Goal: Information Seeking & Learning: Compare options

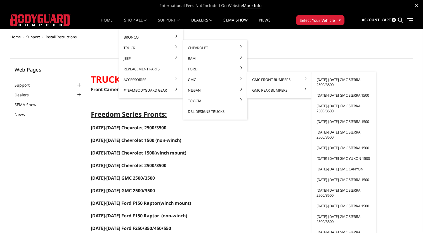
click at [329, 79] on link "[DATE]-[DATE] GMC Sierra 2500/3500" at bounding box center [344, 82] width 60 height 16
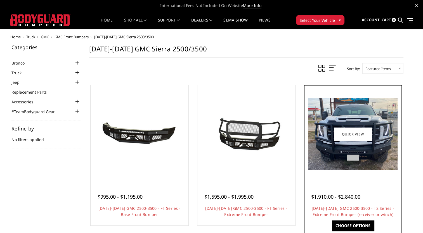
click at [342, 170] on div at bounding box center [352, 134] width 95 height 95
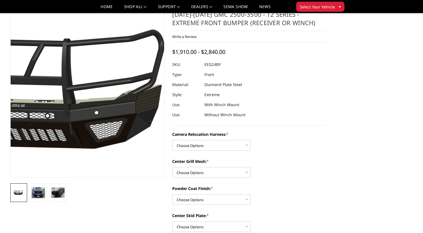
scroll to position [28, 0]
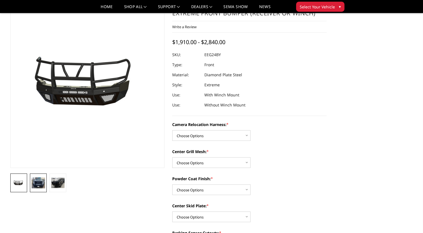
click at [45, 186] on img at bounding box center [38, 182] width 13 height 11
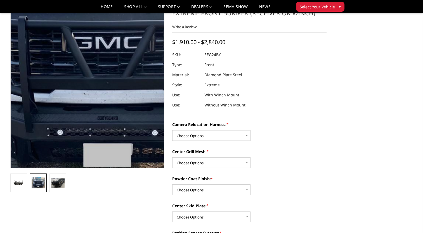
click at [73, 118] on img at bounding box center [107, 60] width 358 height 287
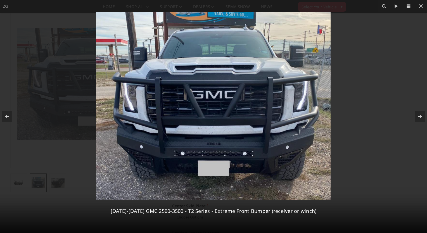
click at [363, 37] on div at bounding box center [213, 116] width 427 height 233
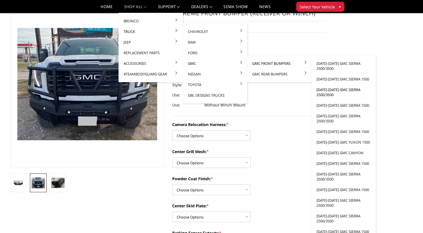
click at [336, 90] on link "[DATE]-[DATE] GMC Sierra 2500/3500" at bounding box center [344, 92] width 60 height 16
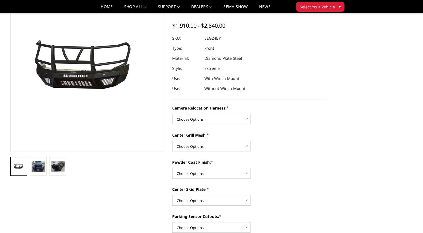
scroll to position [28, 0]
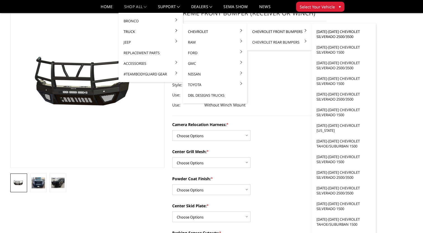
click at [325, 34] on link "[DATE]-[DATE] Chevrolet Silverado 2500/3500" at bounding box center [344, 34] width 60 height 16
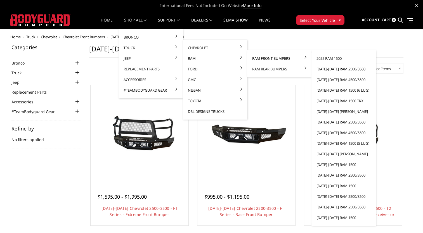
click at [334, 69] on link "[DATE]-[DATE] Ram 2500/3500" at bounding box center [344, 69] width 60 height 11
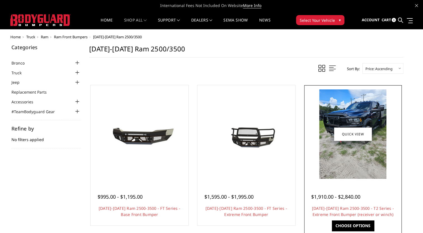
click at [382, 163] on img at bounding box center [352, 133] width 67 height 89
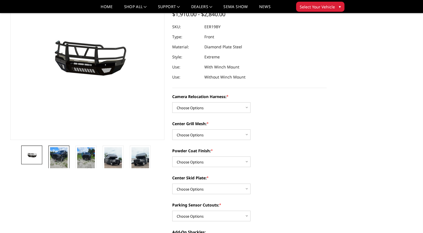
click at [64, 164] on img at bounding box center [59, 158] width 18 height 23
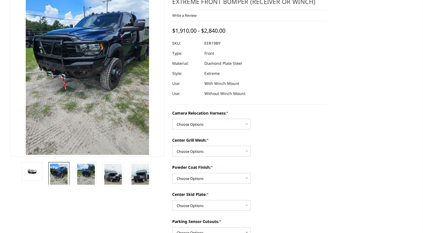
scroll to position [6, 0]
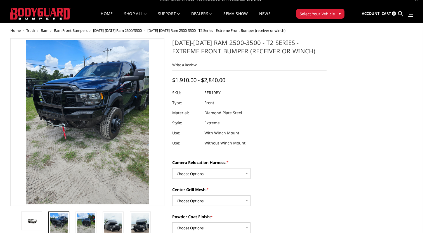
click at [106, 101] on img at bounding box center [74, 147] width 268 height 358
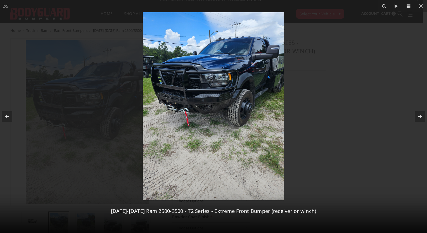
click at [234, 117] on img at bounding box center [213, 106] width 141 height 188
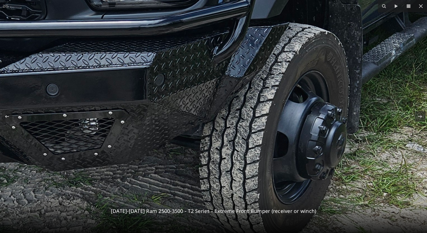
drag, startPoint x: 210, startPoint y: 76, endPoint x: 210, endPoint y: 179, distance: 103.1
click at [210, 179] on img at bounding box center [113, 125] width 838 height 1118
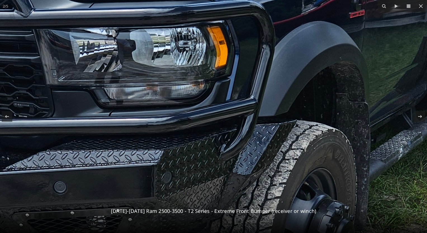
drag, startPoint x: 194, startPoint y: 76, endPoint x: 209, endPoint y: 146, distance: 71.8
click at [209, 146] on img at bounding box center [121, 223] width 838 height 1118
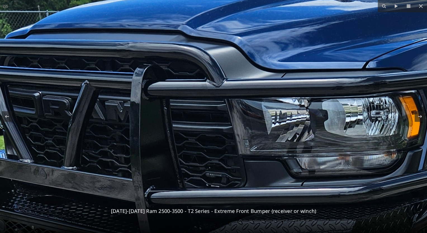
drag, startPoint x: 196, startPoint y: 84, endPoint x: 378, endPoint y: 110, distance: 183.7
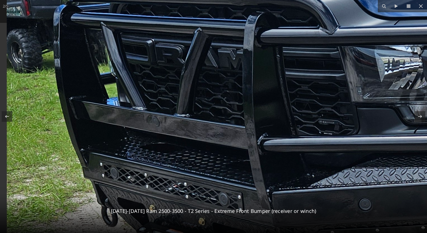
drag, startPoint x: 170, startPoint y: 115, endPoint x: 292, endPoint y: 63, distance: 132.4
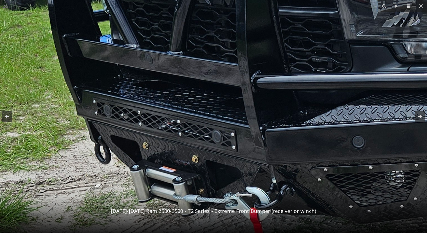
drag, startPoint x: 316, startPoint y: 135, endPoint x: 317, endPoint y: 71, distance: 63.7
click at [317, 71] on img at bounding box center [419, 178] width 838 height 1118
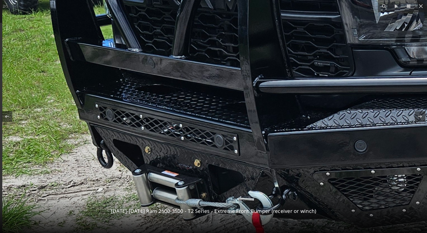
drag, startPoint x: 319, startPoint y: 107, endPoint x: 323, endPoint y: 111, distance: 6.3
click at [323, 111] on img at bounding box center [421, 182] width 838 height 1118
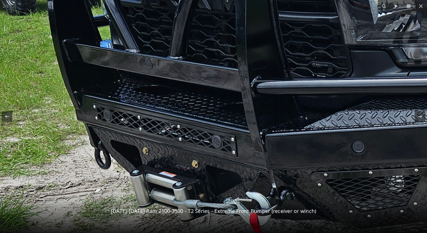
click at [199, 144] on img at bounding box center [419, 183] width 838 height 1118
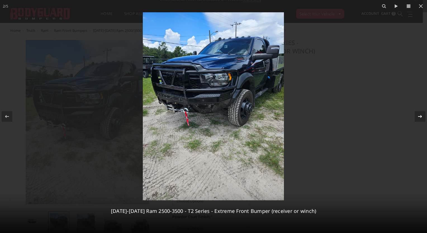
click at [416, 116] on div at bounding box center [420, 116] width 11 height 11
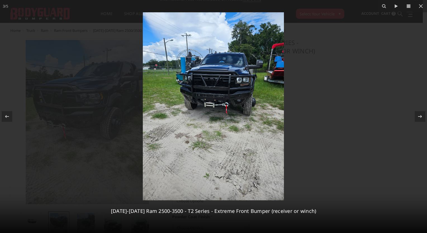
click at [216, 76] on img at bounding box center [213, 106] width 141 height 188
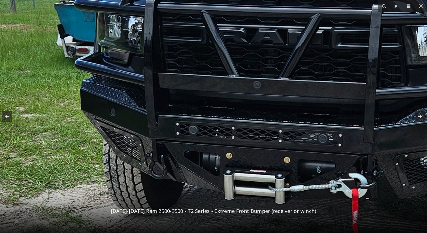
drag, startPoint x: 207, startPoint y: 113, endPoint x: 278, endPoint y: 45, distance: 97.8
click at [278, 45] on img at bounding box center [278, 197] width 838 height 1118
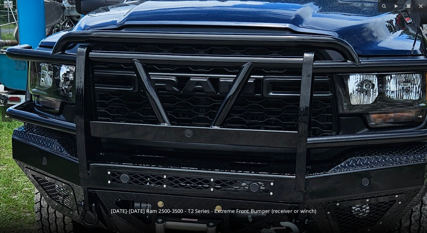
drag, startPoint x: 282, startPoint y: 117, endPoint x: 220, endPoint y: 170, distance: 81.1
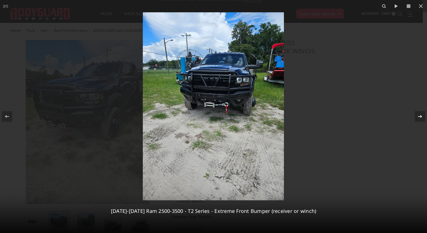
click at [418, 115] on icon at bounding box center [420, 116] width 7 height 7
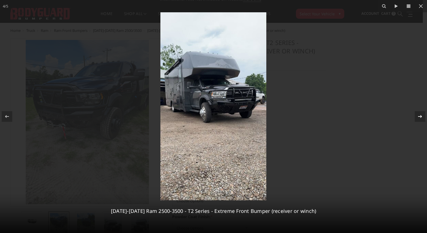
click at [418, 115] on icon at bounding box center [420, 116] width 7 height 7
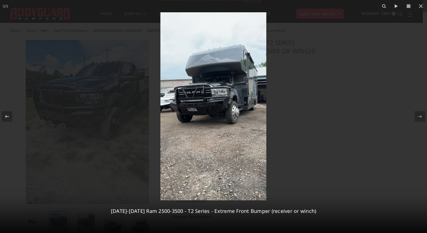
drag, startPoint x: 388, startPoint y: 80, endPoint x: 390, endPoint y: 66, distance: 14.9
click at [388, 77] on div at bounding box center [213, 116] width 427 height 233
click at [423, 6] on icon at bounding box center [421, 6] width 7 height 7
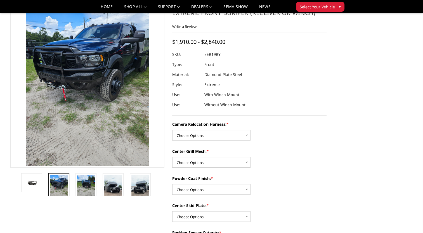
scroll to position [62, 0]
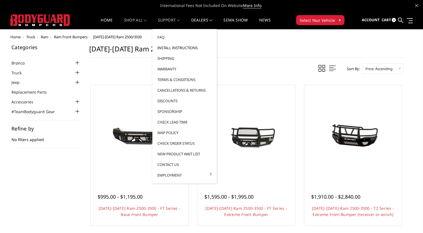
click at [183, 46] on link "Install Instructions" at bounding box center [185, 47] width 60 height 11
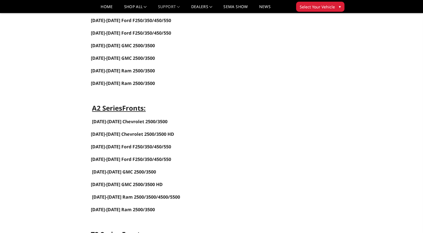
scroll to position [335, 0]
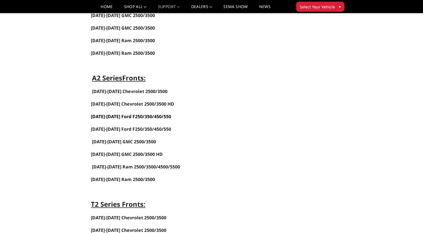
click at [140, 113] on link "[DATE]-[DATE] Ford F250/350/450/550" at bounding box center [131, 116] width 80 height 6
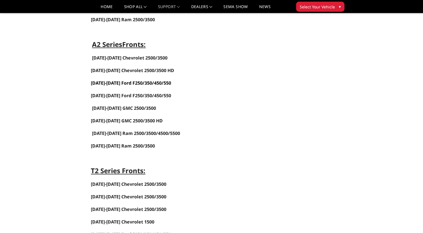
scroll to position [419, 0]
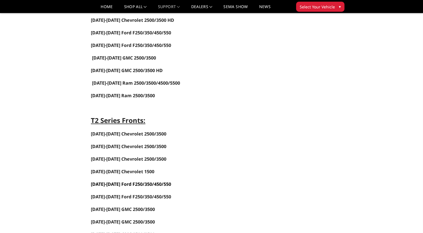
click at [139, 181] on span "[DATE]-[DATE] Ford F250/350/450/550" at bounding box center [131, 184] width 80 height 6
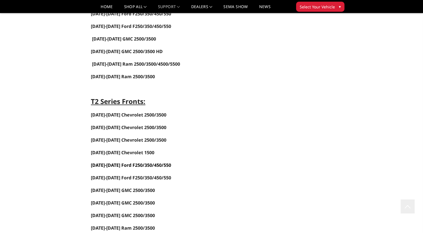
scroll to position [447, 0]
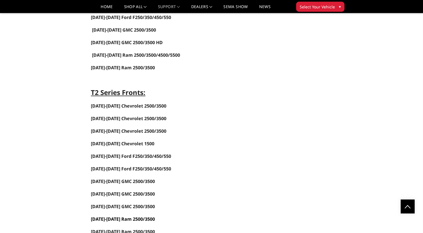
click at [133, 216] on span "[DATE]-[DATE] Ram 2500/3500" at bounding box center [123, 219] width 64 height 6
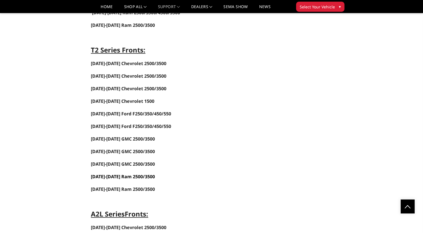
scroll to position [475, 0]
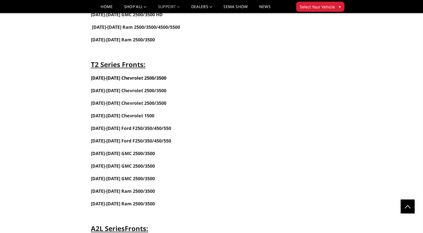
click at [146, 75] on strong "2024-2025 Chevrolet 2500/3500" at bounding box center [128, 78] width 75 height 6
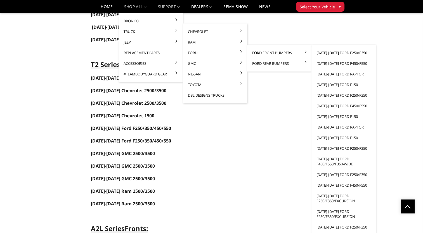
click at [332, 53] on link "[DATE]-[DATE] Ford F250/F350" at bounding box center [344, 53] width 60 height 11
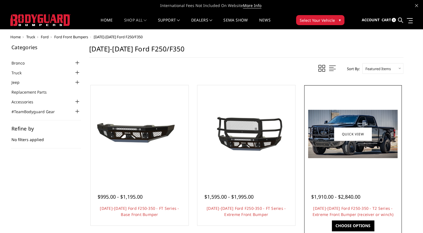
click at [324, 146] on img at bounding box center [352, 134] width 89 height 48
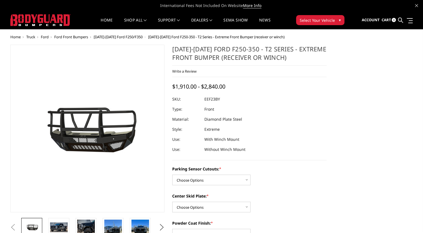
click at [113, 140] on img at bounding box center [54, 127] width 358 height 200
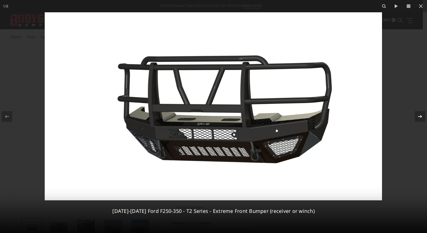
click at [420, 115] on icon at bounding box center [420, 116] width 7 height 7
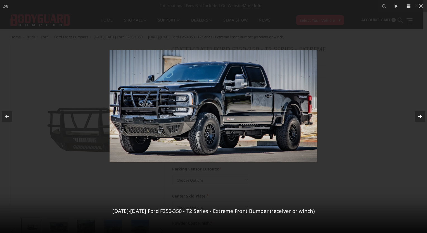
click at [419, 115] on icon at bounding box center [420, 116] width 7 height 7
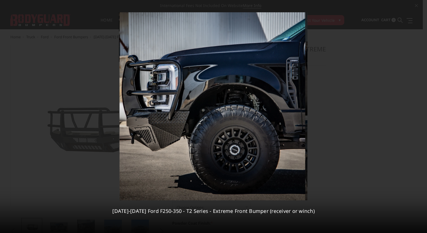
click at [419, 115] on div "3 / 8 2023-2025 Ford F250-350 - T2 Series - Extreme Front Bumper (receiver or w…" at bounding box center [213, 116] width 427 height 233
click at [421, 119] on icon at bounding box center [420, 116] width 7 height 7
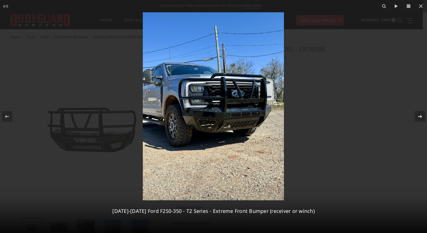
click at [421, 119] on icon at bounding box center [420, 116] width 7 height 7
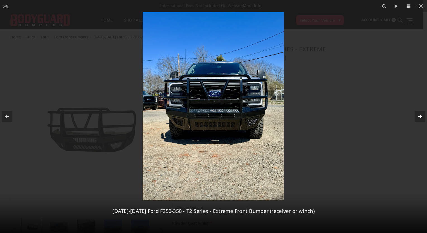
click at [421, 119] on icon at bounding box center [420, 116] width 7 height 7
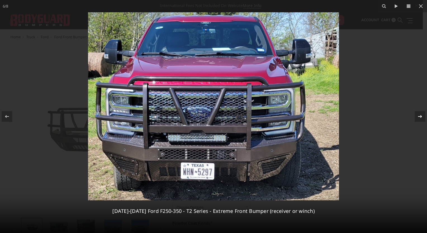
click at [421, 119] on div "6 / 8 2023-2025 Ford F250-350 - T2 Series - Extreme Front Bumper (receiver or w…" at bounding box center [213, 116] width 427 height 233
click at [421, 119] on icon at bounding box center [420, 116] width 7 height 7
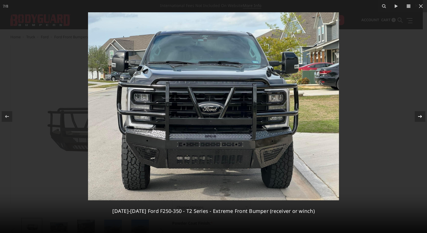
click at [421, 119] on icon at bounding box center [420, 116] width 7 height 7
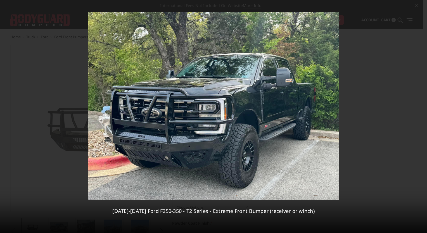
click at [421, 119] on div "8 / 8 2023-2025 Ford F250-350 - T2 Series - Extreme Front Bumper (receiver or w…" at bounding box center [213, 116] width 427 height 233
click at [278, 116] on img at bounding box center [213, 106] width 251 height 188
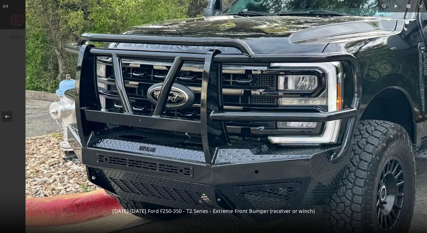
drag, startPoint x: 160, startPoint y: 135, endPoint x: 386, endPoint y: 121, distance: 226.8
click at [386, 121] on img at bounding box center [311, 80] width 572 height 429
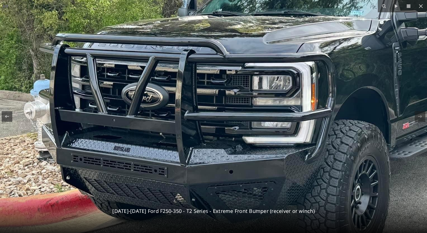
click at [271, 73] on img at bounding box center [286, 80] width 572 height 429
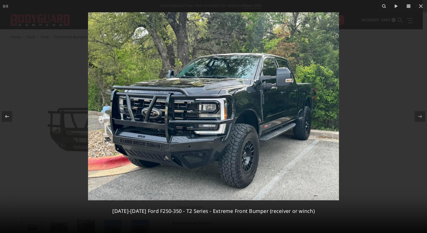
click at [390, 54] on div at bounding box center [213, 116] width 427 height 233
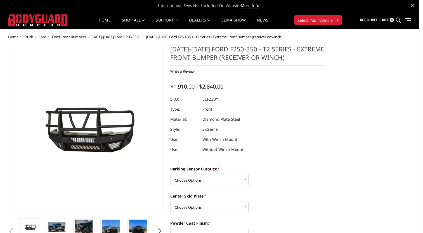
scroll to position [0, 82]
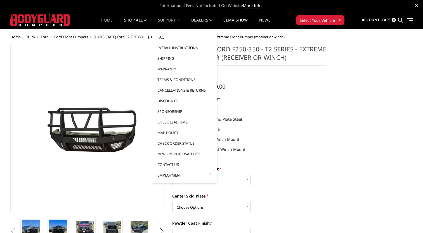
click at [175, 48] on link "Install Instructions" at bounding box center [185, 47] width 60 height 11
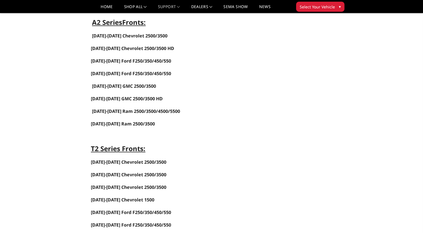
scroll to position [391, 0]
click at [129, 95] on span "[DATE]-[DATE] GMC 2500/3500 HD" at bounding box center [127, 98] width 72 height 6
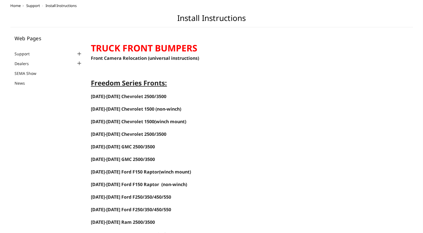
scroll to position [0, 0]
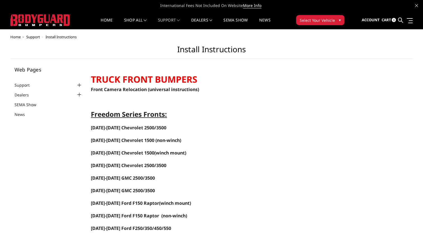
click at [340, 20] on span "▾" at bounding box center [340, 20] width 2 height 6
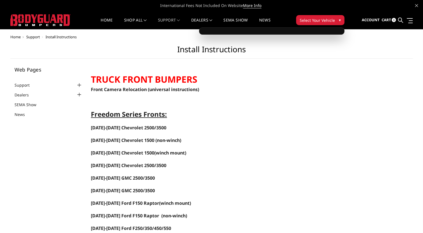
click at [319, 30] on div at bounding box center [271, 30] width 145 height 7
click at [317, 32] on div at bounding box center [271, 30] width 145 height 7
click at [52, 22] on img at bounding box center [40, 20] width 60 height 12
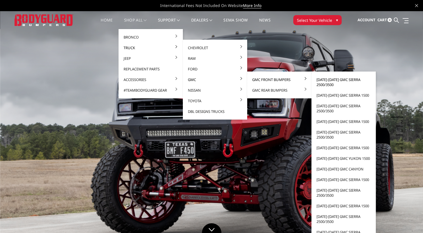
click at [329, 79] on link "[DATE]-[DATE] GMC Sierra 2500/3500" at bounding box center [344, 82] width 60 height 16
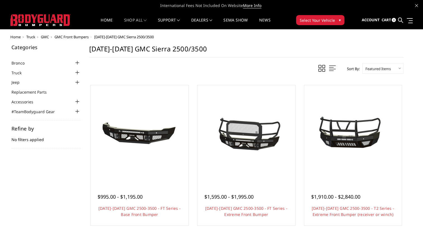
click at [390, 68] on select "Featured Items Newest Items Best Selling A to Z Z to A By Review Price: Ascendi…" at bounding box center [382, 68] width 41 height 11
select select "pricedesc"
click at [362, 63] on select "Featured Items Newest Items Best Selling A to Z Z to A By Review Price: Ascendi…" at bounding box center [382, 68] width 41 height 11
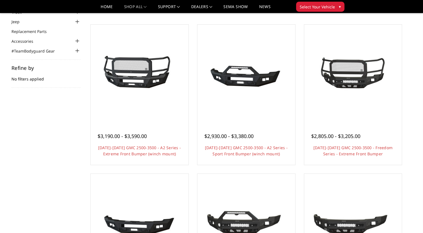
scroll to position [56, 0]
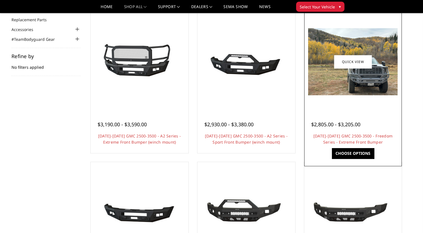
click at [361, 87] on img at bounding box center [352, 61] width 89 height 67
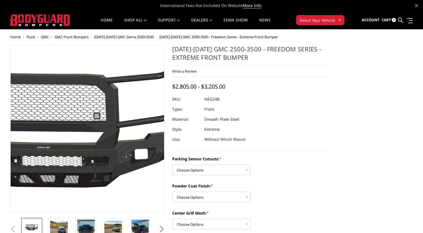
click at [107, 137] on img at bounding box center [62, 128] width 358 height 167
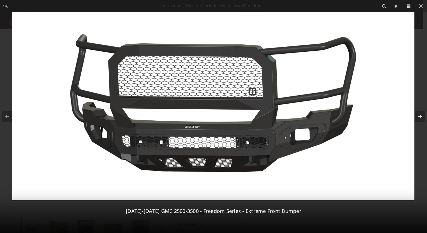
click at [270, 128] on img at bounding box center [213, 106] width 402 height 188
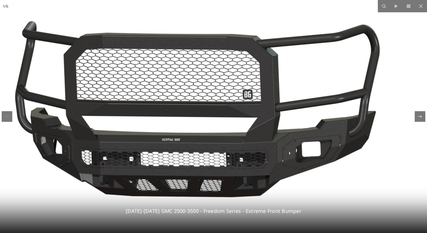
click at [271, 128] on img at bounding box center [197, 113] width 513 height 240
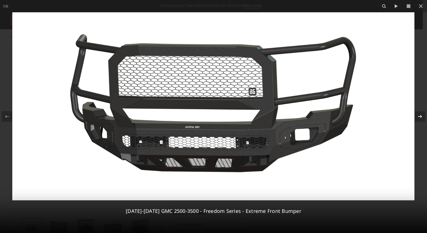
click at [422, 116] on icon at bounding box center [420, 116] width 7 height 7
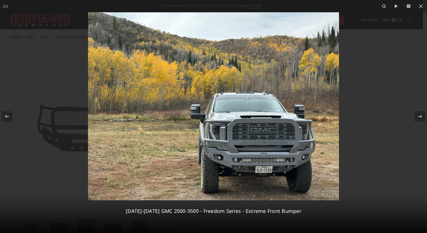
click at [276, 145] on img at bounding box center [213, 106] width 251 height 188
click at [250, 145] on img at bounding box center [213, 106] width 251 height 188
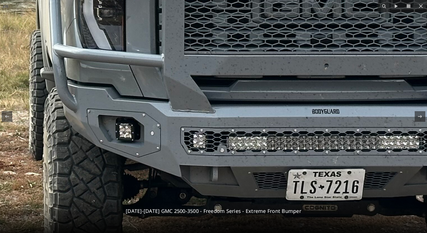
drag, startPoint x: 198, startPoint y: 151, endPoint x: 212, endPoint y: 81, distance: 71.5
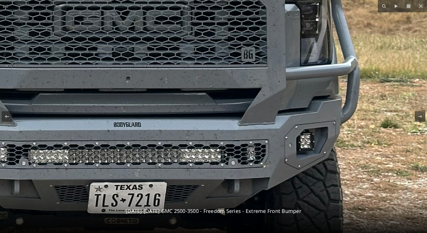
drag, startPoint x: 317, startPoint y: 138, endPoint x: 119, endPoint y: 157, distance: 199.3
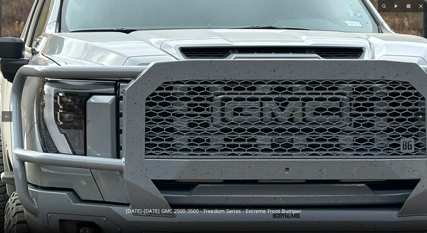
drag, startPoint x: 183, startPoint y: 55, endPoint x: 342, endPoint y: 141, distance: 180.4
click at [342, 141] on img at bounding box center [59, 4] width 1127 height 845
click at [338, 134] on img at bounding box center [59, 4] width 1127 height 845
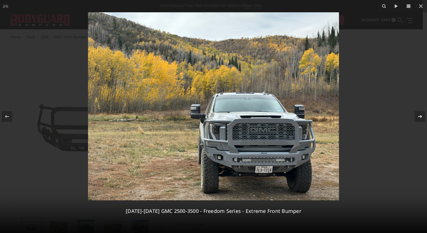
click at [417, 115] on icon at bounding box center [420, 116] width 7 height 7
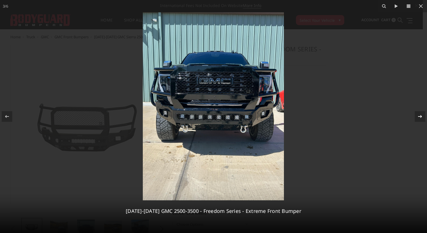
click at [417, 115] on icon at bounding box center [420, 116] width 7 height 7
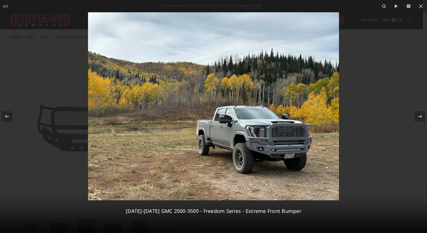
click at [246, 143] on img at bounding box center [213, 106] width 251 height 188
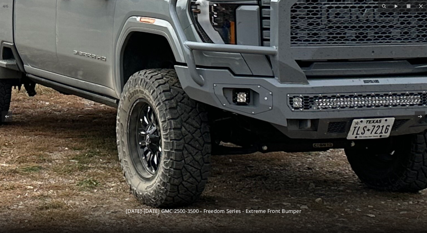
drag, startPoint x: 309, startPoint y: 128, endPoint x: 240, endPoint y: 53, distance: 101.7
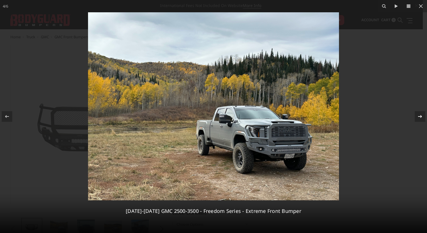
click at [422, 115] on icon at bounding box center [420, 116] width 7 height 7
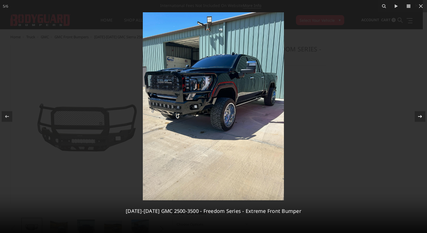
click at [422, 115] on icon at bounding box center [420, 116] width 7 height 7
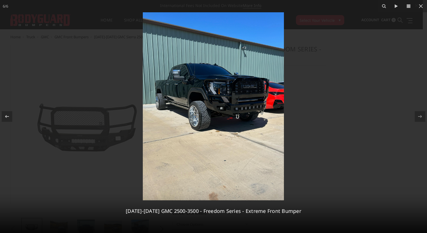
click at [404, 99] on div at bounding box center [213, 116] width 427 height 233
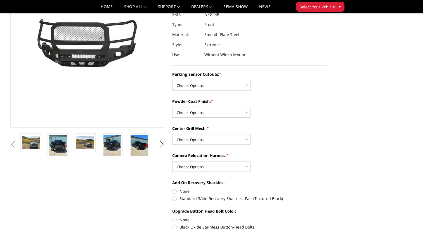
scroll to position [112, 0]
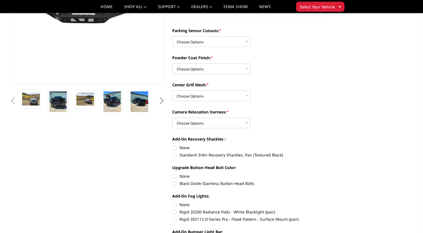
click at [164, 100] on button "Next" at bounding box center [161, 101] width 8 height 8
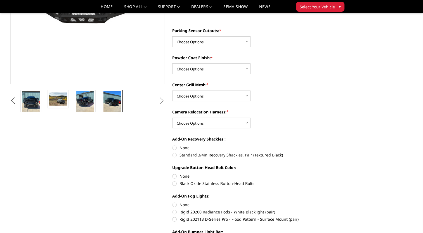
click at [111, 108] on img at bounding box center [112, 102] width 18 height 23
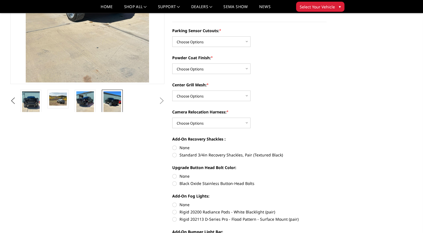
scroll to position [62, 0]
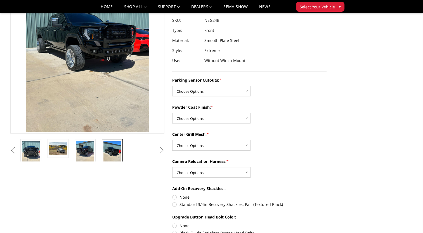
click at [108, 63] on img at bounding box center [72, 35] width 268 height 358
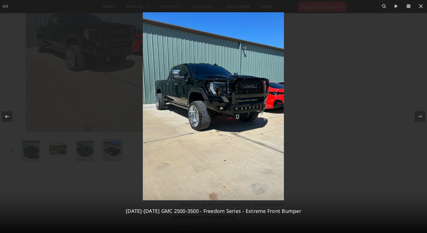
click at [222, 90] on img at bounding box center [213, 106] width 141 height 188
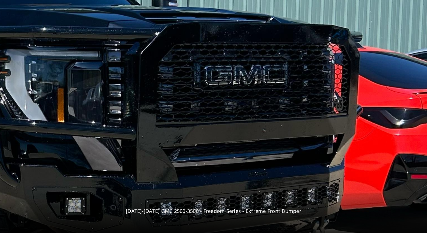
drag, startPoint x: 300, startPoint y: 125, endPoint x: 159, endPoint y: 135, distance: 141.5
click at [159, 135] on img at bounding box center [26, 194] width 845 height 1127
click at [266, 90] on img at bounding box center [26, 194] width 845 height 1127
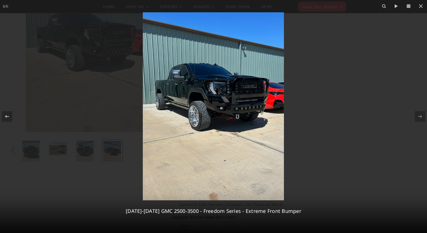
click at [402, 52] on div at bounding box center [213, 116] width 427 height 233
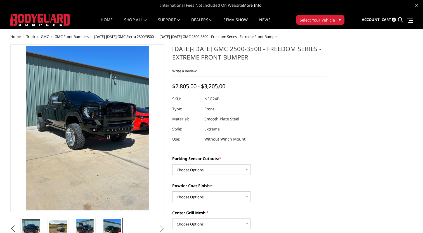
scroll to position [0, 0]
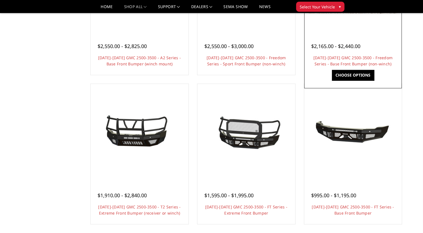
scroll to position [307, 0]
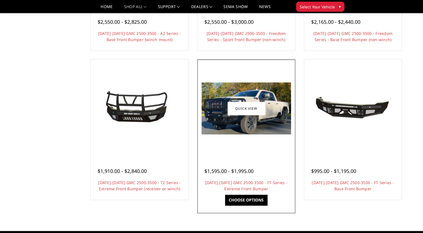
click at [231, 129] on img at bounding box center [245, 108] width 89 height 52
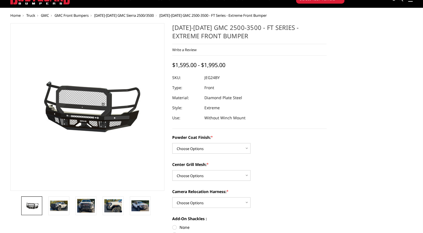
scroll to position [56, 0]
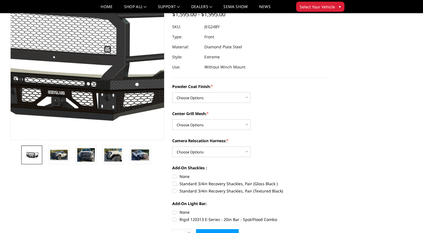
click at [103, 109] on img at bounding box center [67, 56] width 358 height 167
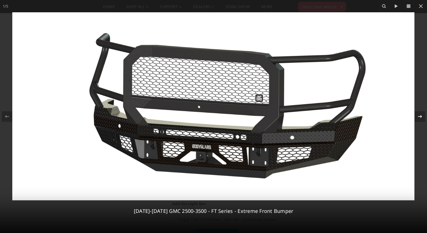
click at [417, 117] on icon at bounding box center [420, 116] width 7 height 7
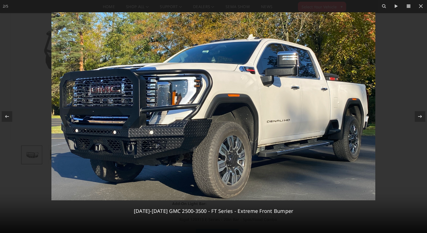
click at [169, 135] on img at bounding box center [213, 106] width 324 height 188
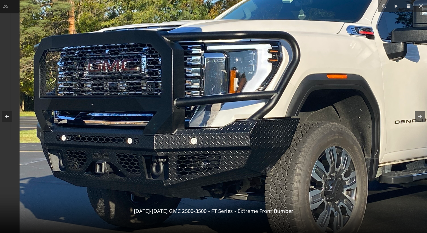
drag, startPoint x: 169, startPoint y: 135, endPoint x: 262, endPoint y: 145, distance: 93.6
click at [262, 145] on img at bounding box center [302, 96] width 564 height 328
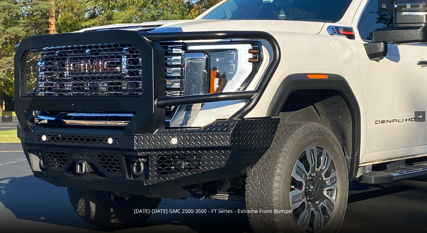
click at [421, 115] on icon at bounding box center [420, 116] width 7 height 7
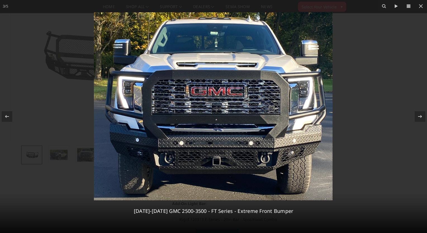
click at [319, 139] on img at bounding box center [213, 106] width 239 height 188
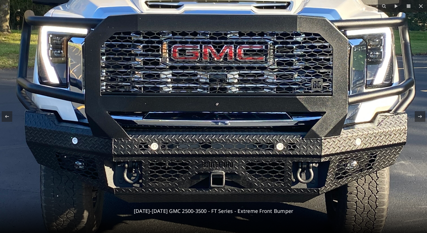
click at [319, 139] on img at bounding box center [211, 80] width 431 height 340
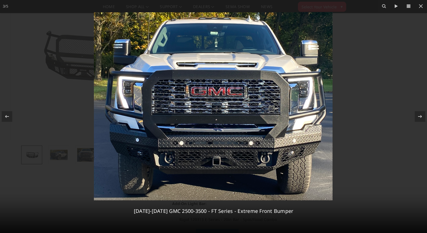
click at [319, 139] on img at bounding box center [213, 106] width 239 height 188
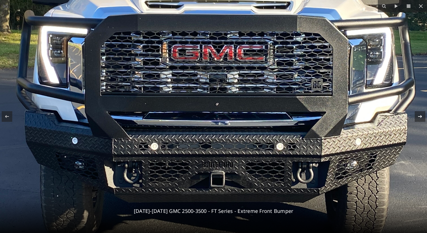
click at [420, 120] on icon at bounding box center [420, 116] width 7 height 7
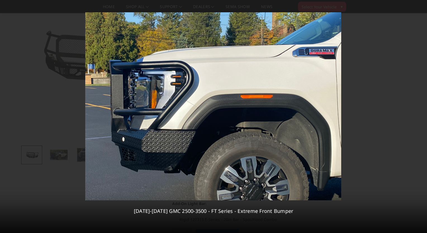
click at [420, 120] on div "4 / 5 2024-2025 GMC 2500-3500 - FT Series - Extreme Front Bumper" at bounding box center [213, 116] width 427 height 233
click at [420, 117] on icon at bounding box center [420, 116] width 7 height 7
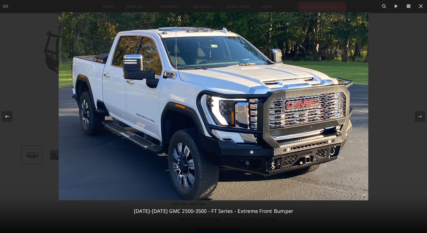
click at [314, 122] on img at bounding box center [214, 106] width 310 height 188
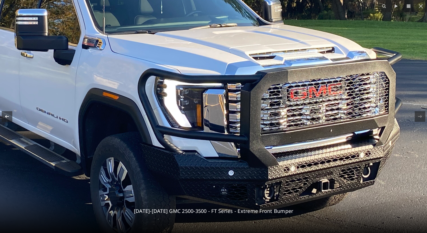
click at [8, 118] on icon at bounding box center [7, 116] width 7 height 7
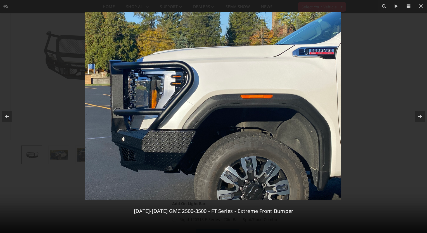
click at [134, 147] on img at bounding box center [213, 106] width 256 height 188
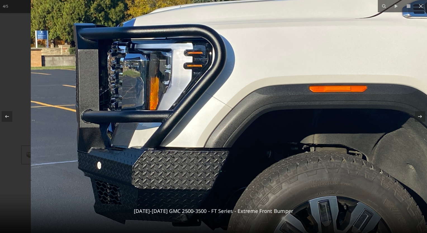
drag, startPoint x: 135, startPoint y: 147, endPoint x: 237, endPoint y: 179, distance: 106.9
click at [237, 179] on img at bounding box center [260, 106] width 459 height 337
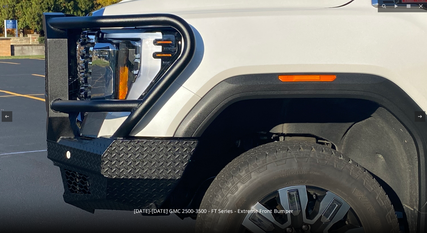
drag, startPoint x: 237, startPoint y: 176, endPoint x: 237, endPoint y: 165, distance: 11.5
click at [237, 165] on img at bounding box center [229, 95] width 459 height 337
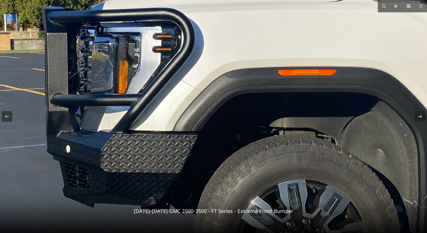
drag, startPoint x: 237, startPoint y: 165, endPoint x: 236, endPoint y: 158, distance: 7.0
click at [236, 158] on img at bounding box center [229, 89] width 459 height 337
click at [421, 6] on icon at bounding box center [421, 6] width 4 height 4
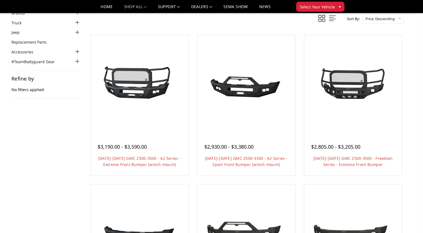
scroll to position [28, 0]
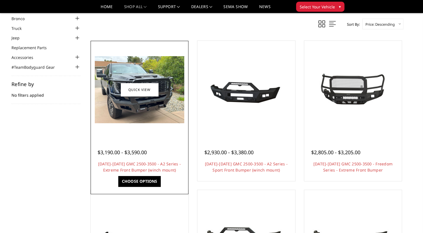
click at [124, 111] on img at bounding box center [139, 89] width 89 height 67
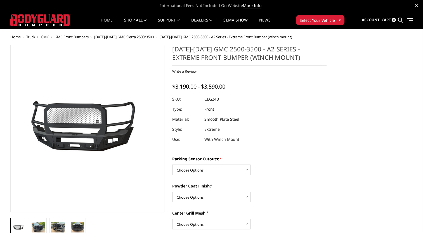
click at [85, 143] on img at bounding box center [91, 128] width 358 height 167
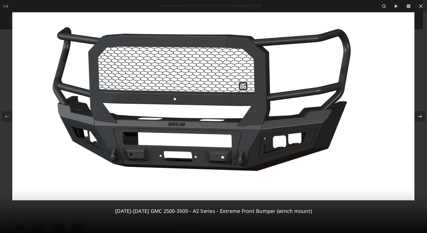
click at [305, 141] on img at bounding box center [213, 106] width 402 height 188
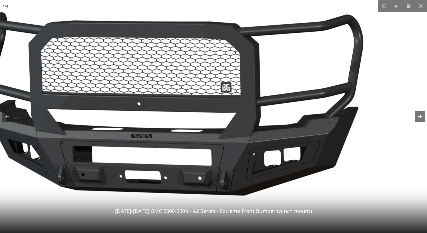
click at [418, 120] on div at bounding box center [420, 116] width 11 height 11
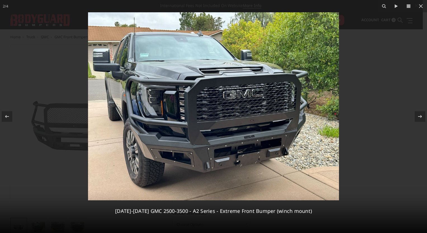
click at [261, 129] on img at bounding box center [213, 106] width 251 height 188
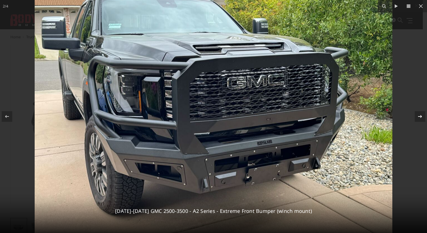
click at [416, 117] on div at bounding box center [420, 116] width 11 height 11
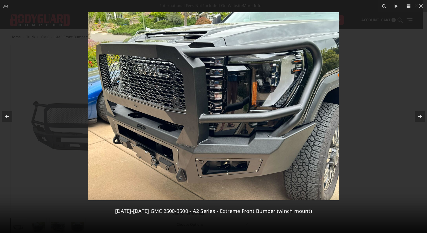
click at [300, 125] on img at bounding box center [213, 106] width 251 height 188
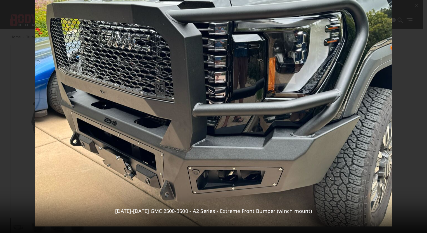
drag, startPoint x: 274, startPoint y: 124, endPoint x: 269, endPoint y: 109, distance: 15.7
click at [269, 109] on img at bounding box center [214, 92] width 358 height 268
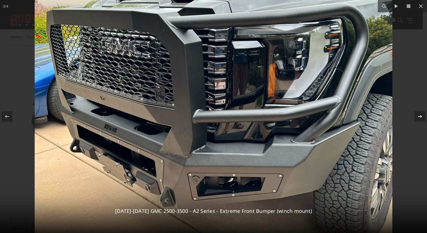
click at [423, 117] on icon at bounding box center [420, 116] width 7 height 7
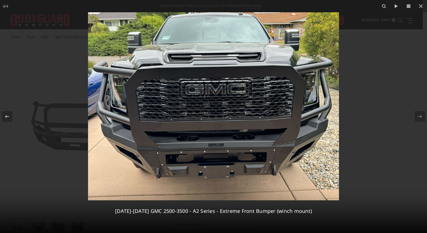
click at [229, 119] on img at bounding box center [213, 106] width 251 height 188
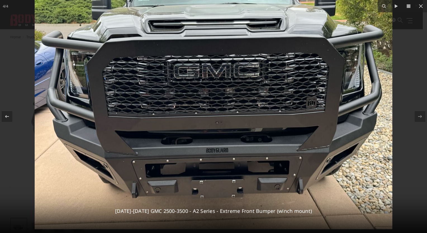
drag, startPoint x: 189, startPoint y: 120, endPoint x: 186, endPoint y: 109, distance: 11.1
click at [186, 109] on img at bounding box center [214, 95] width 358 height 268
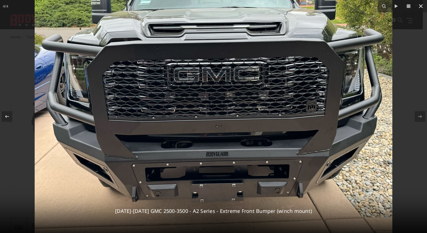
click at [418, 10] on button at bounding box center [421, 6] width 12 height 12
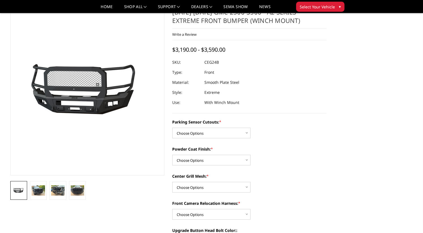
scroll to position [84, 0]
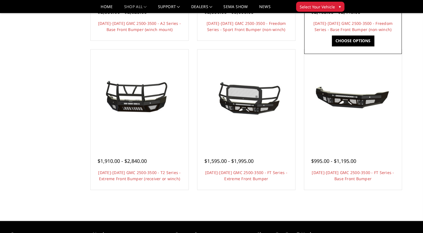
scroll to position [363, 0]
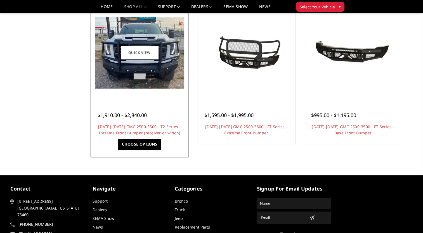
click at [116, 79] on img at bounding box center [139, 53] width 89 height 72
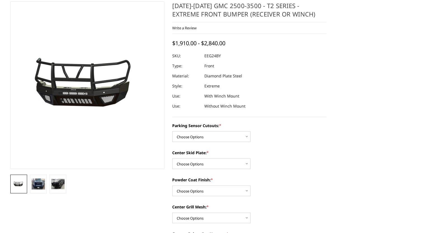
scroll to position [56, 0]
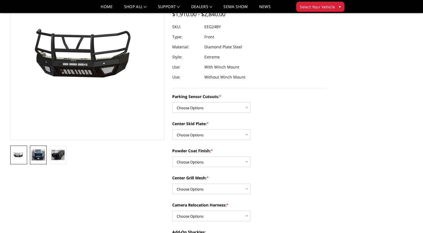
click at [44, 162] on link at bounding box center [38, 155] width 17 height 19
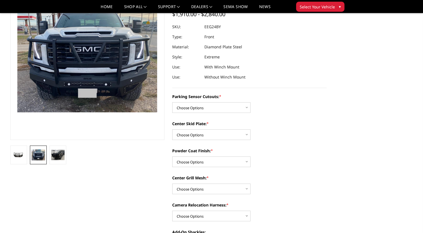
scroll to position [32, 0]
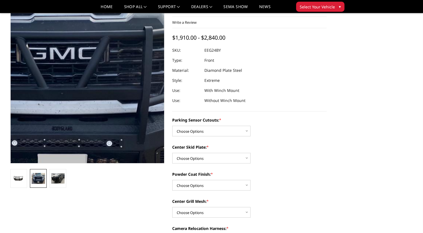
click at [107, 92] on img at bounding box center [61, 70] width 358 height 287
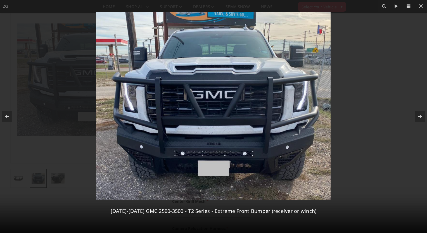
click at [189, 96] on img at bounding box center [213, 106] width 234 height 188
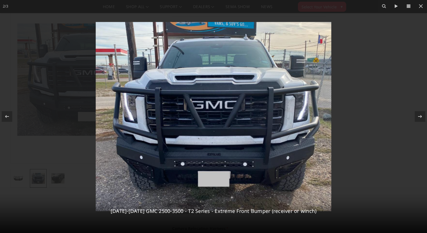
click at [227, 121] on img at bounding box center [214, 116] width 236 height 189
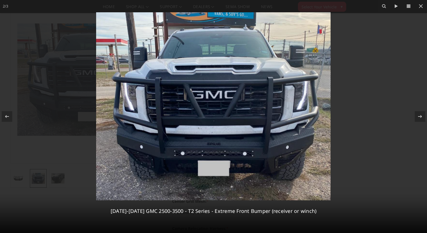
click at [227, 121] on img at bounding box center [213, 106] width 234 height 188
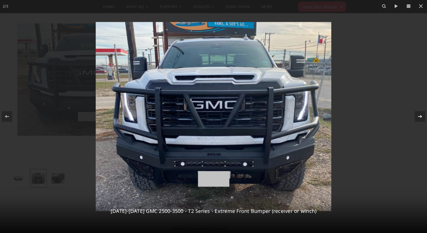
click at [420, 116] on icon at bounding box center [420, 116] width 7 height 7
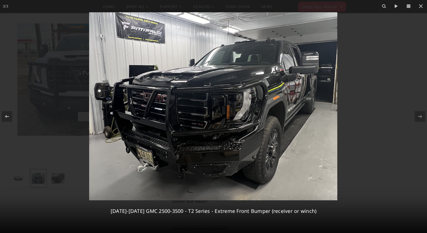
click at [269, 138] on img at bounding box center [213, 106] width 248 height 188
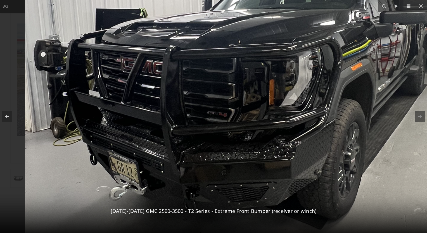
drag, startPoint x: 234, startPoint y: 141, endPoint x: 324, endPoint y: 140, distance: 90.6
click at [324, 140] on img at bounding box center [245, 82] width 440 height 334
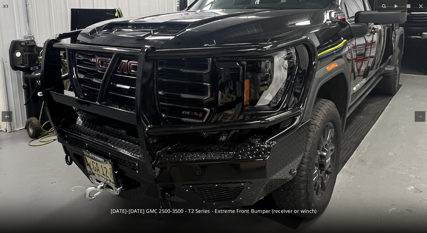
click at [324, 140] on img at bounding box center [220, 82] width 440 height 334
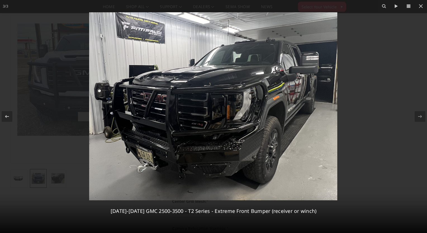
click at [357, 118] on div at bounding box center [213, 116] width 427 height 233
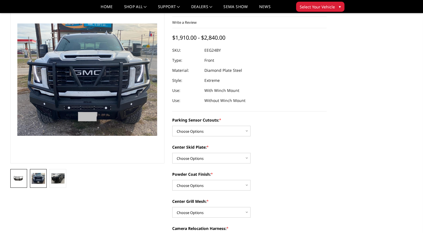
click at [21, 181] on img at bounding box center [18, 179] width 13 height 6
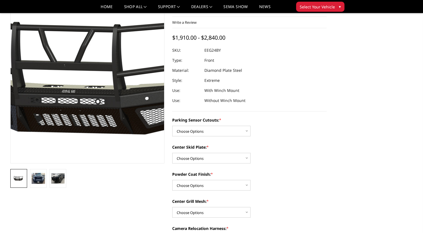
click at [75, 127] on img at bounding box center [104, 79] width 358 height 167
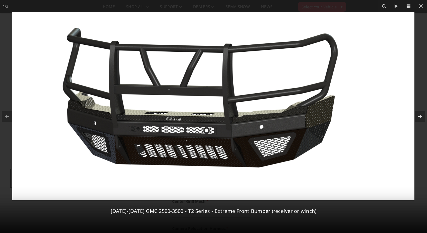
click at [133, 105] on img at bounding box center [213, 106] width 402 height 188
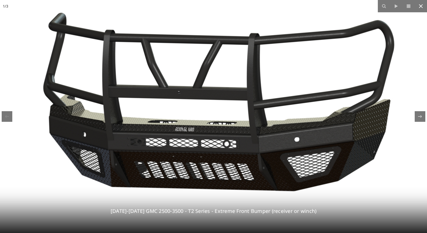
click at [420, 12] on button at bounding box center [421, 6] width 12 height 12
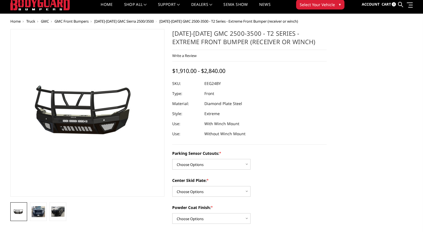
scroll to position [0, 0]
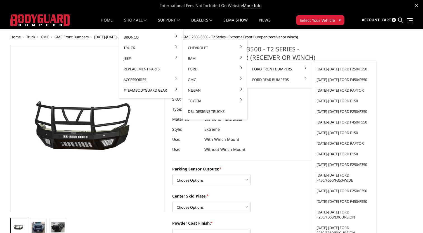
click at [335, 154] on link "[DATE]-[DATE] Ford F150" at bounding box center [344, 154] width 60 height 11
click at [346, 163] on link "[DATE]-[DATE] Ford F250/F350" at bounding box center [344, 164] width 60 height 11
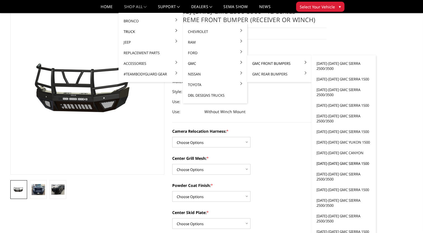
scroll to position [56, 0]
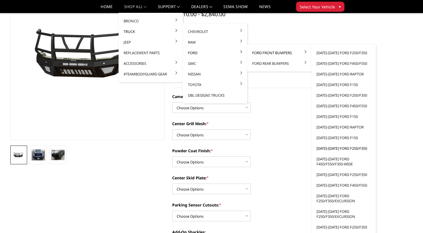
click at [334, 148] on link "[DATE]-[DATE] Ford F250/F350" at bounding box center [344, 148] width 60 height 11
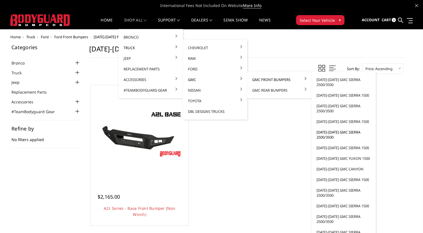
click at [328, 135] on link "[DATE]-[DATE] GMC Sierra 2500/3500" at bounding box center [344, 135] width 60 height 16
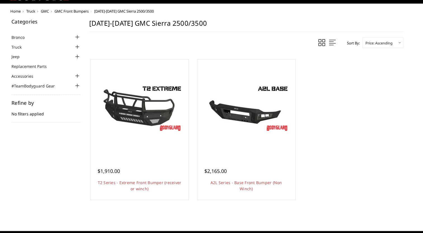
scroll to position [28, 0]
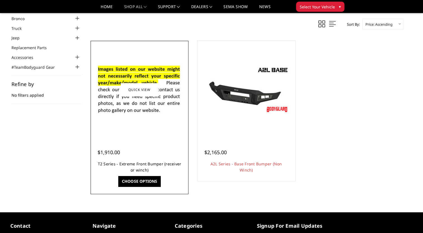
click at [165, 165] on link "T2 Series - Extreme Front Bumper (receiver or winch)" at bounding box center [140, 166] width 84 height 11
